Goal: Check status

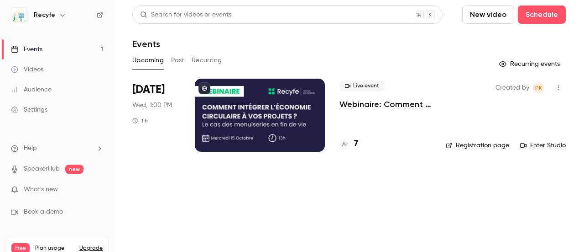
click at [357, 130] on div "Live event Webinaire: Comment intégrer l'économie circulaire dans vos projets ?…" at bounding box center [386, 115] width 92 height 73
click at [355, 103] on p "Webinaire: Comment intégrer l'économie circulaire dans vos projets ?" at bounding box center [386, 104] width 92 height 11
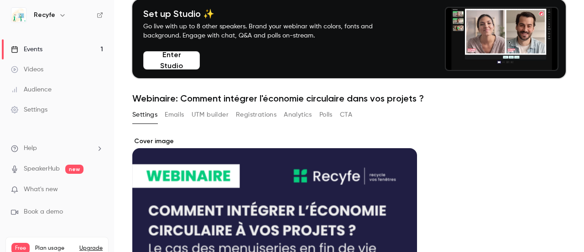
scroll to position [91, 0]
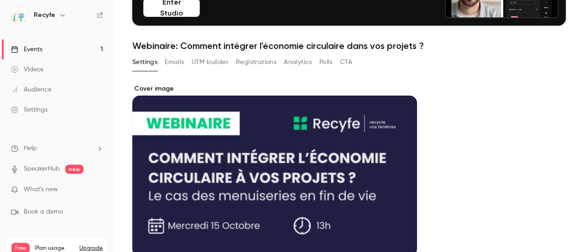
click at [177, 60] on button "Emails" at bounding box center [174, 62] width 19 height 15
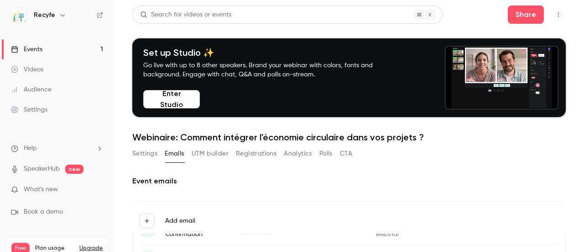
click at [248, 153] on button "Registrations" at bounding box center [256, 153] width 41 height 15
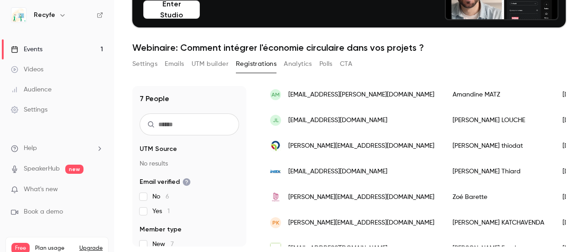
scroll to position [112, 0]
